Goal: Contribute content: Add original content to the website for others to see

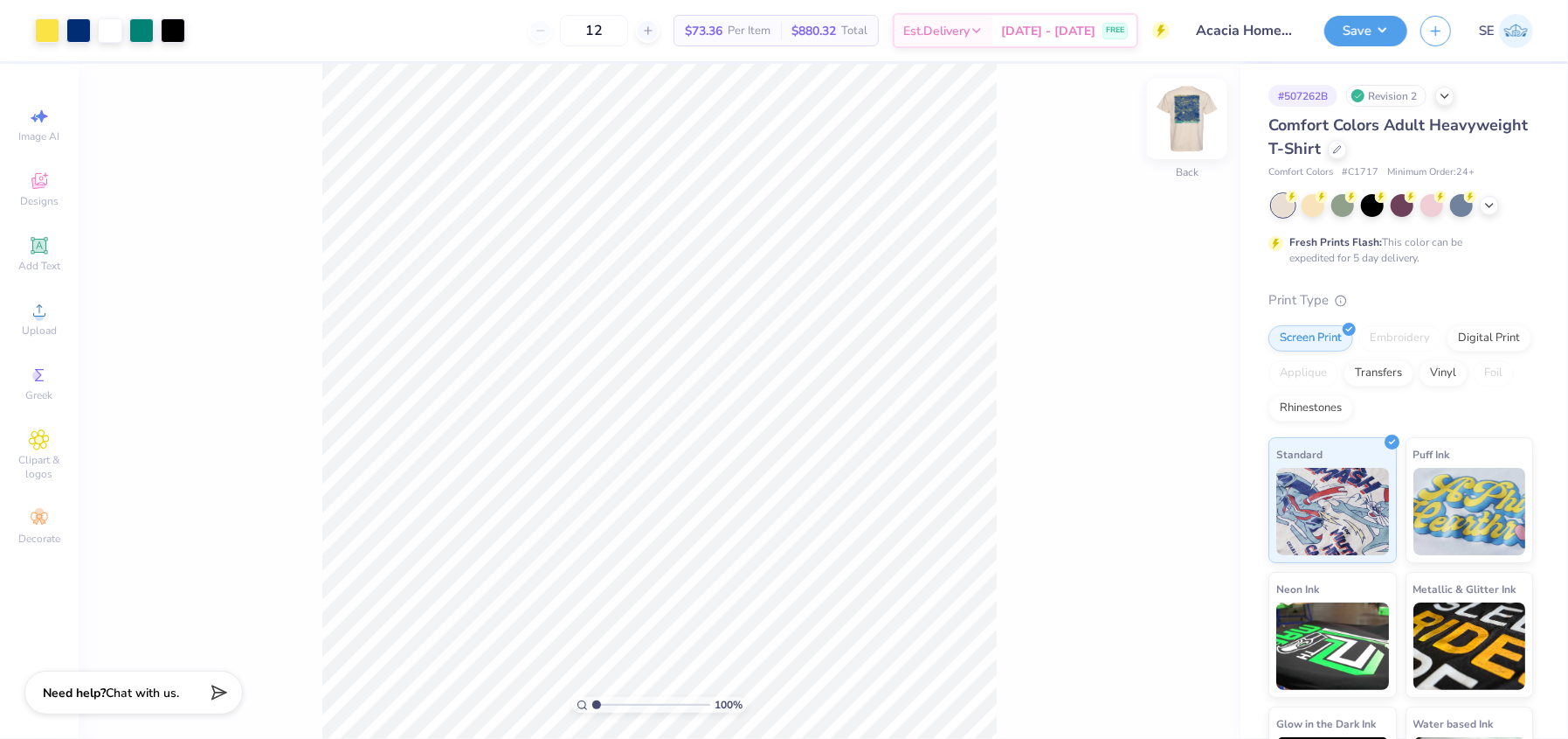
click at [1186, 126] on img at bounding box center [1187, 119] width 70 height 70
click at [1485, 201] on icon at bounding box center [1490, 204] width 14 height 14
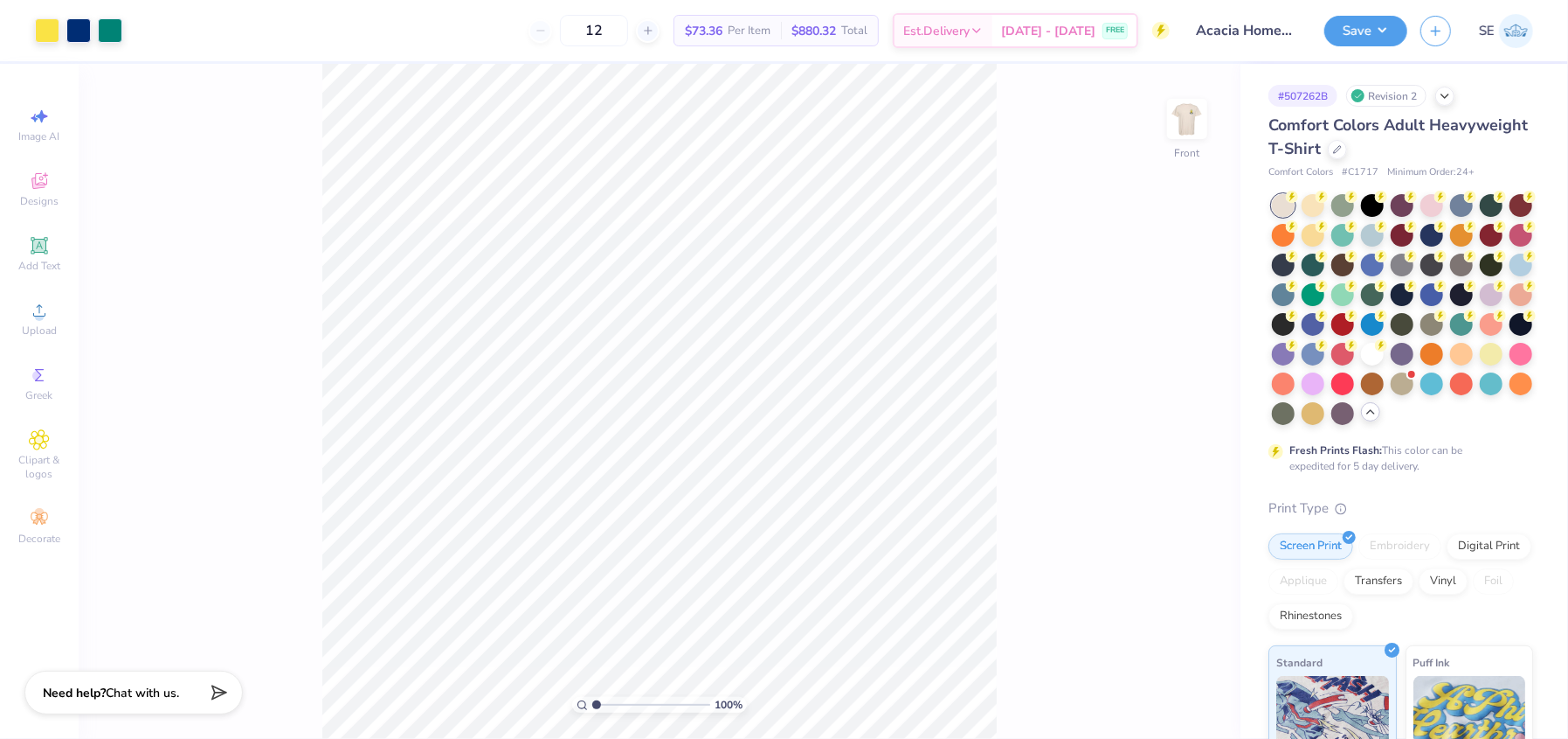
click at [1167, 120] on div at bounding box center [1187, 119] width 40 height 40
click at [74, 34] on div at bounding box center [78, 30] width 24 height 24
click at [78, 35] on div at bounding box center [78, 30] width 24 height 24
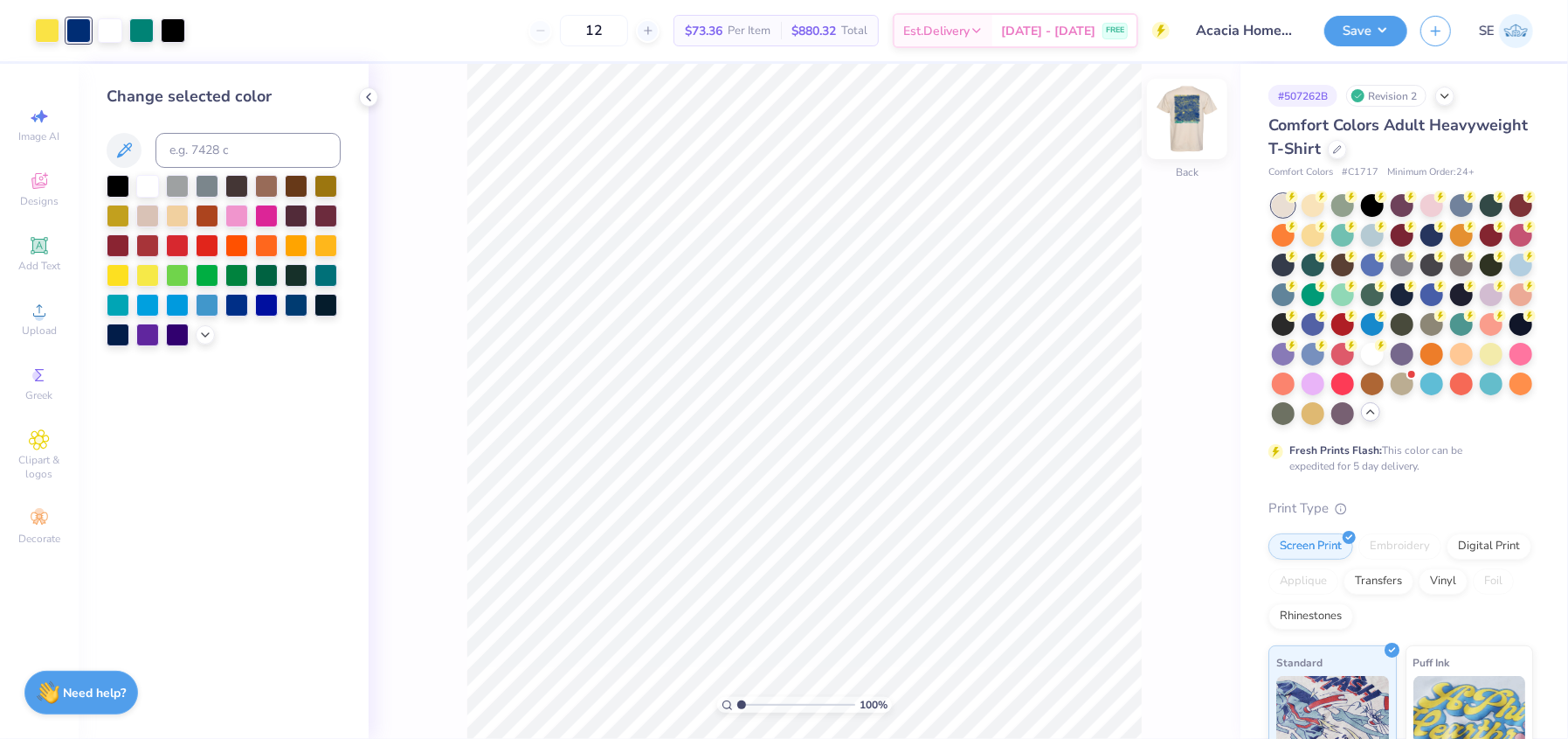
click at [1174, 137] on img at bounding box center [1187, 119] width 70 height 70
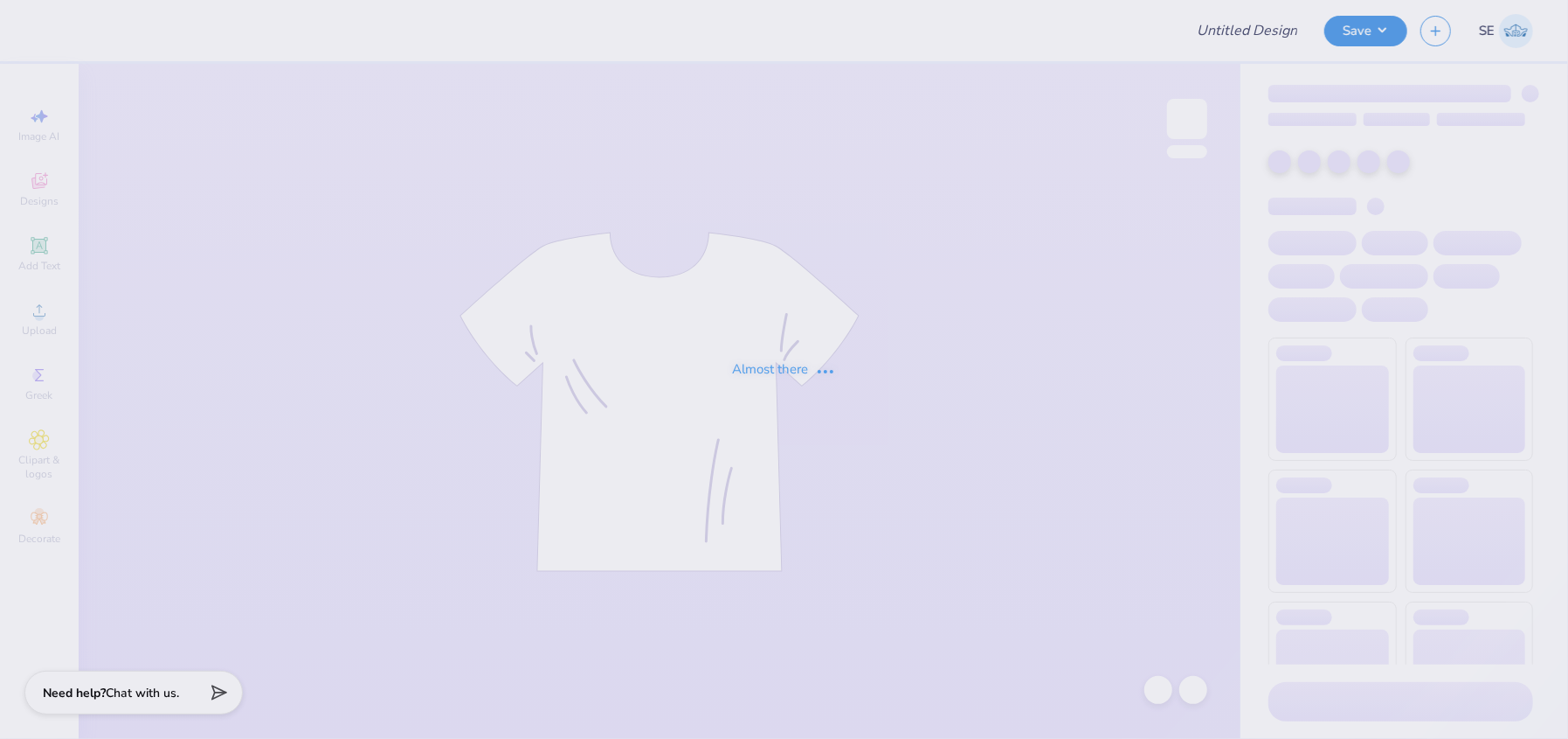
type input "Acacia Homecoming!"
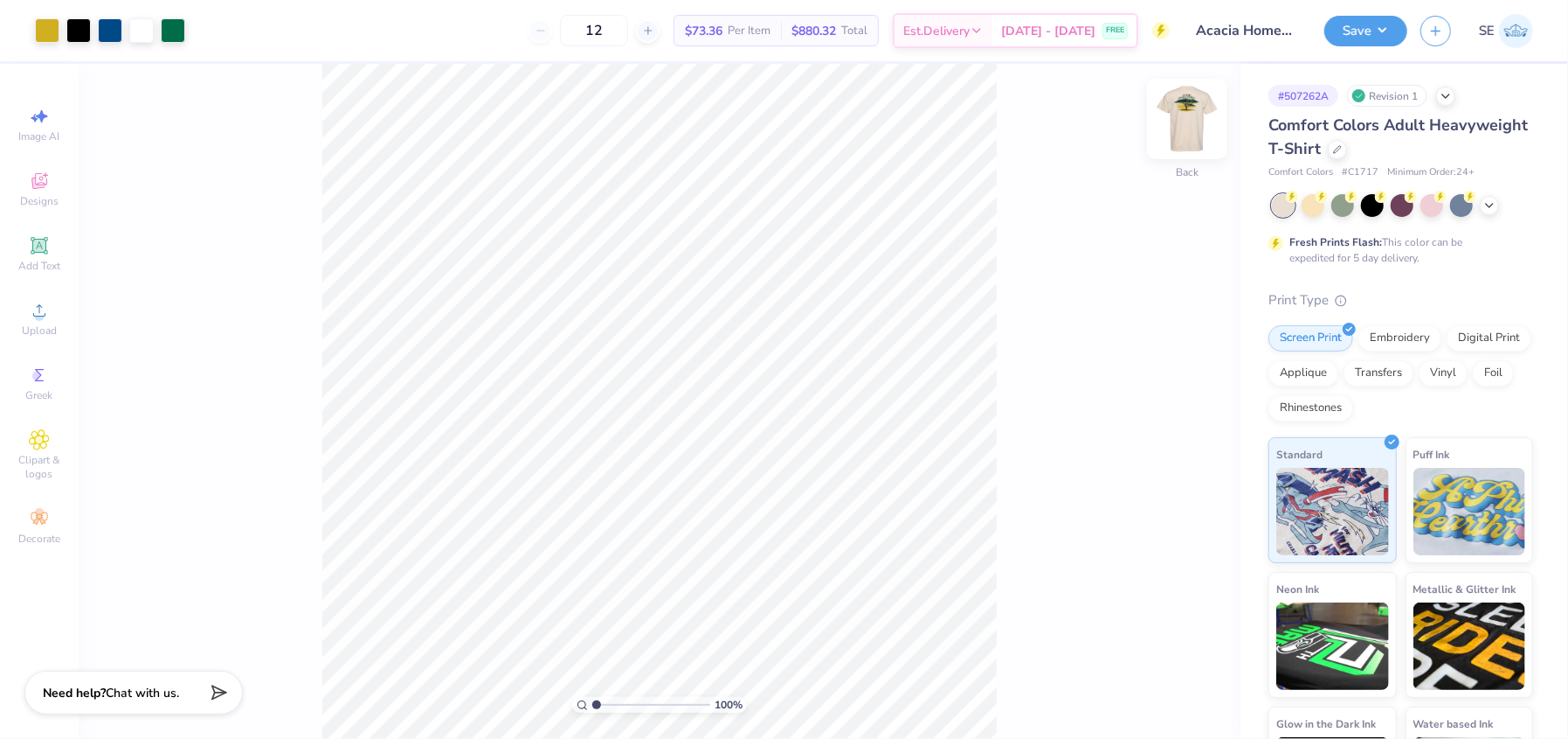
click at [1186, 109] on img at bounding box center [1187, 119] width 70 height 70
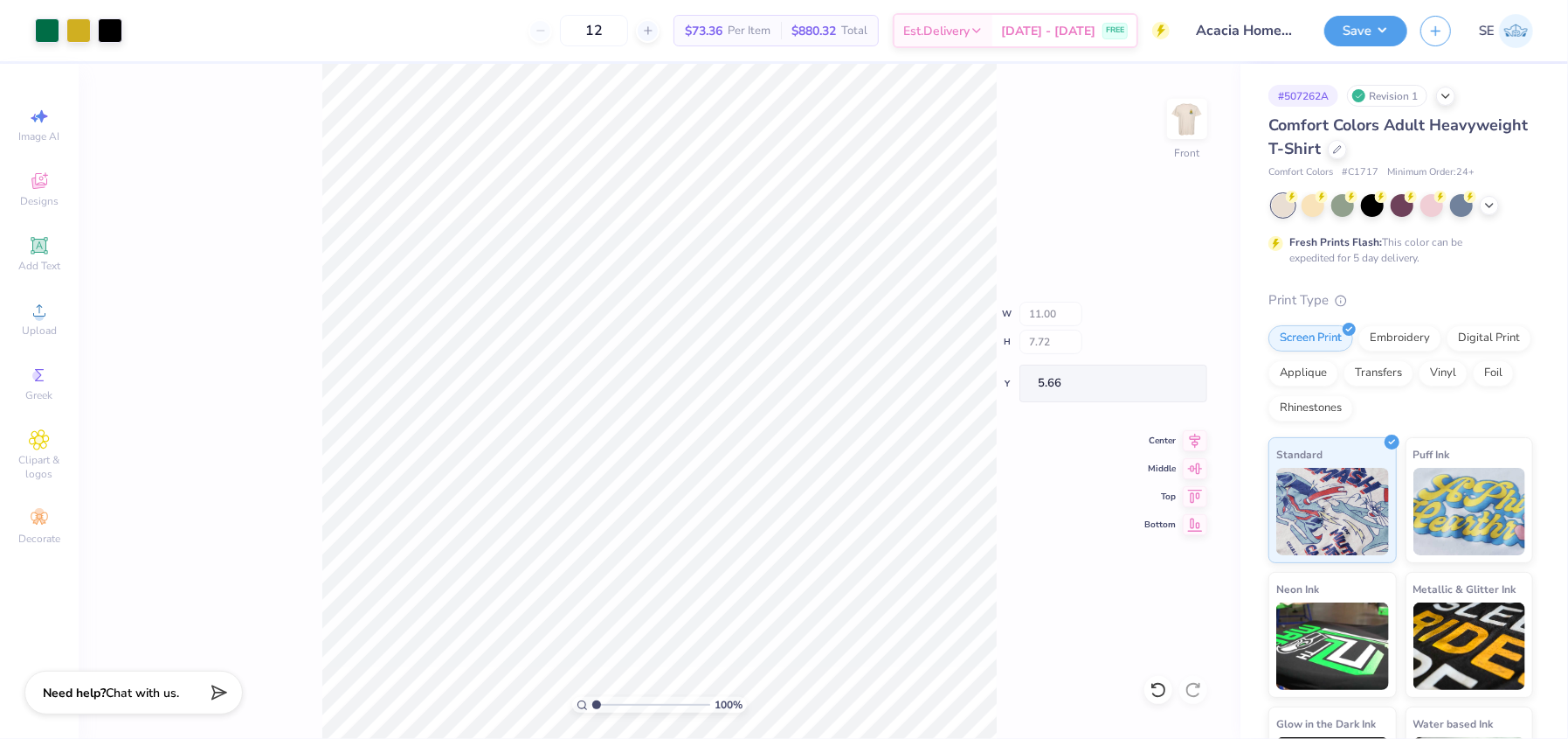
type input "5.66"
type input "12.51"
type input "8.79"
type input "13.84"
type input "9.72"
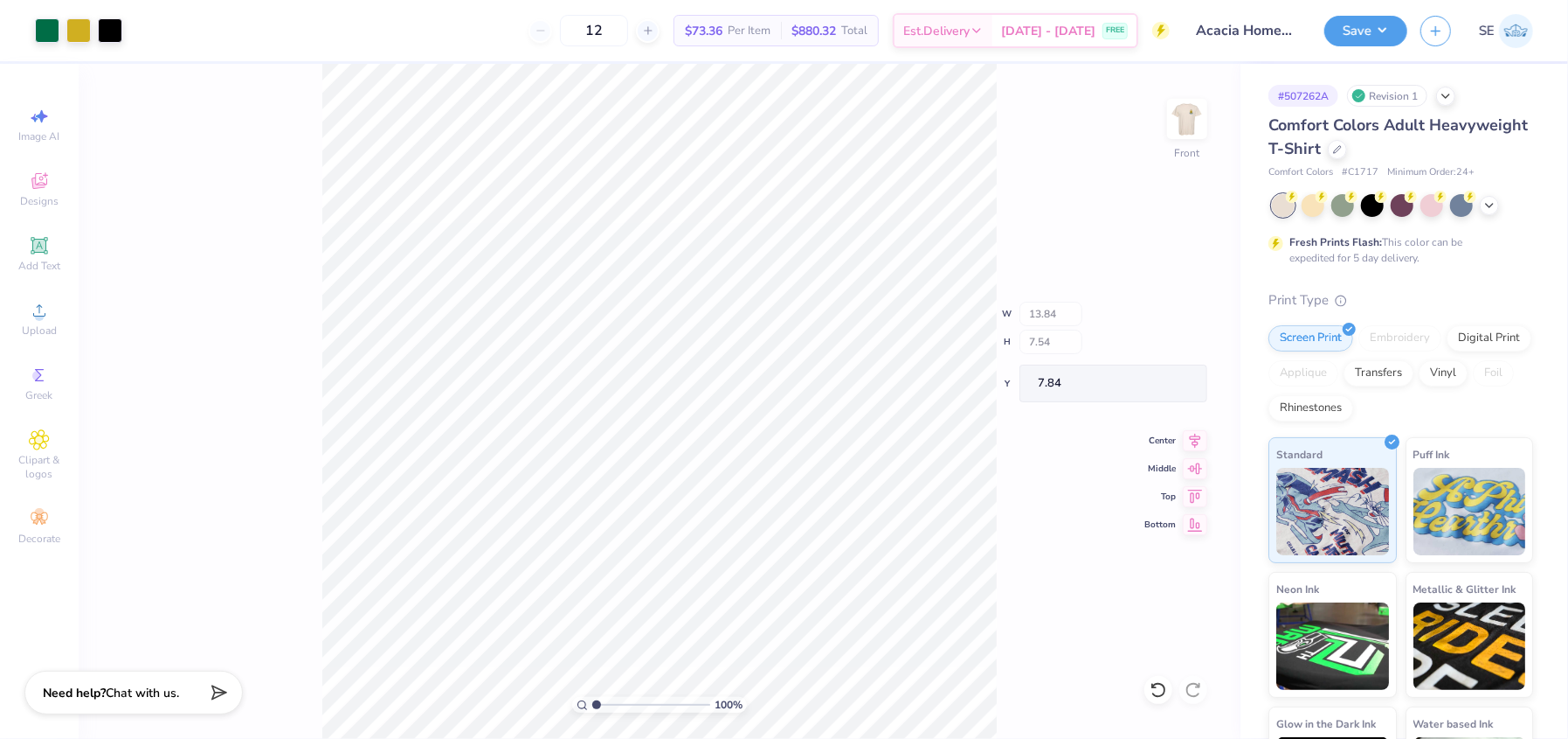
click at [1017, 255] on div "100 % Front W 13.84 H 7.54 Y 7.84 Center Middle Top Bottom" at bounding box center [660, 400] width 1162 height 674
type input "4.03"
click at [1363, 23] on button "Save" at bounding box center [1366, 29] width 83 height 31
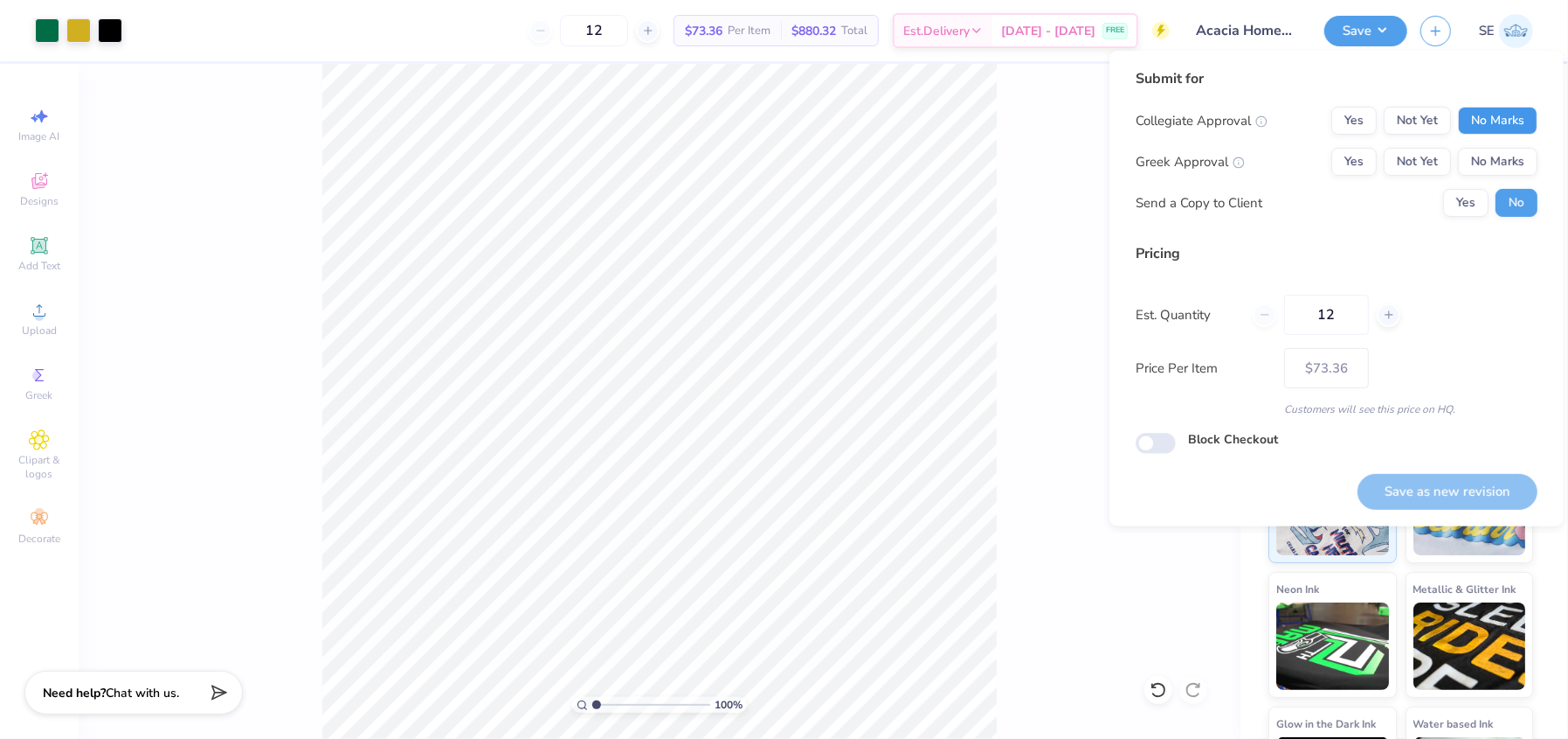
click at [1524, 128] on button "No Marks" at bounding box center [1498, 120] width 80 height 28
click at [1353, 175] on button "Yes" at bounding box center [1353, 162] width 46 height 28
click at [1478, 483] on button "Save as new revision" at bounding box center [1448, 492] width 180 height 36
type input "$73.36"
